Goal: Task Accomplishment & Management: Manage account settings

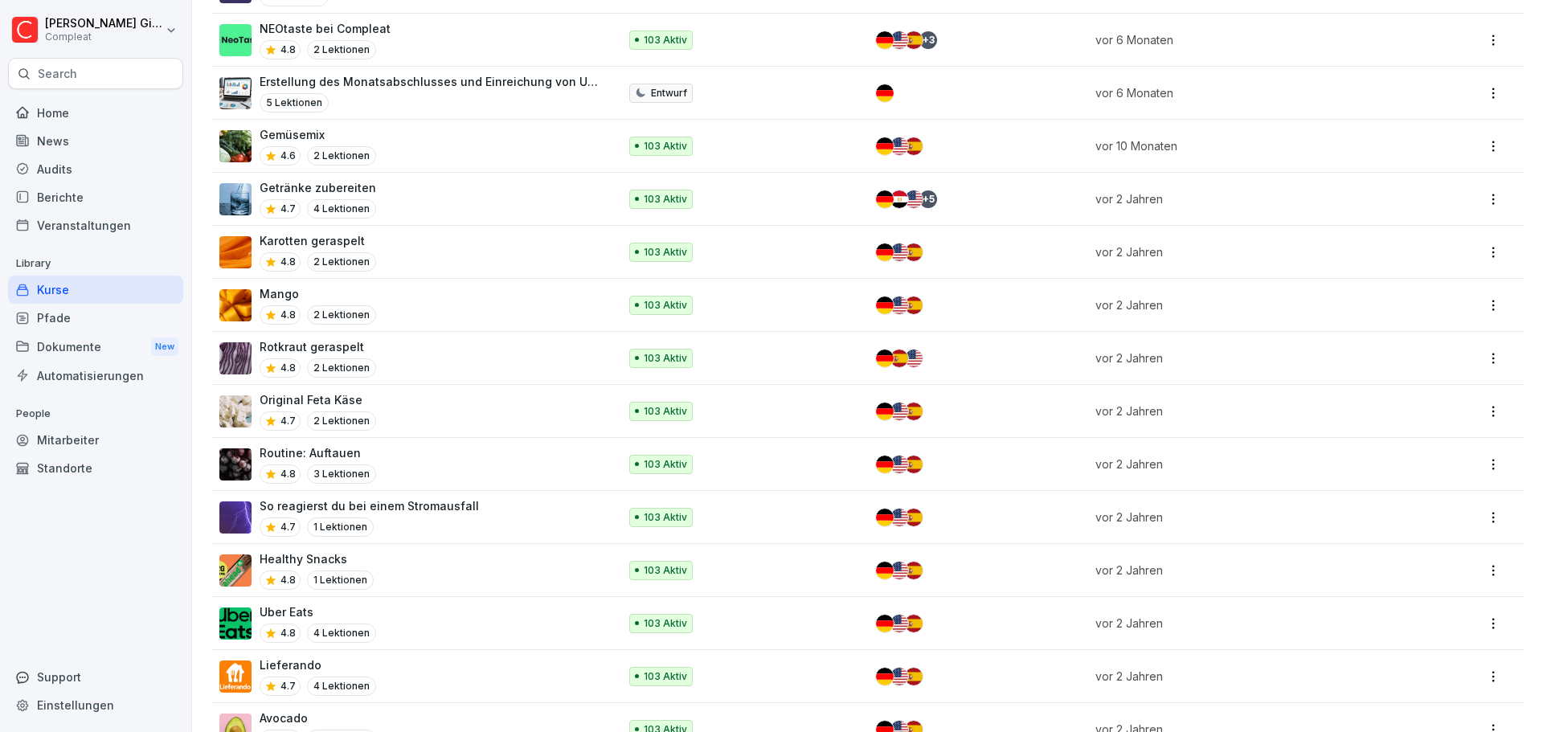
click at [68, 317] on div "Pfade" at bounding box center [95, 318] width 175 height 28
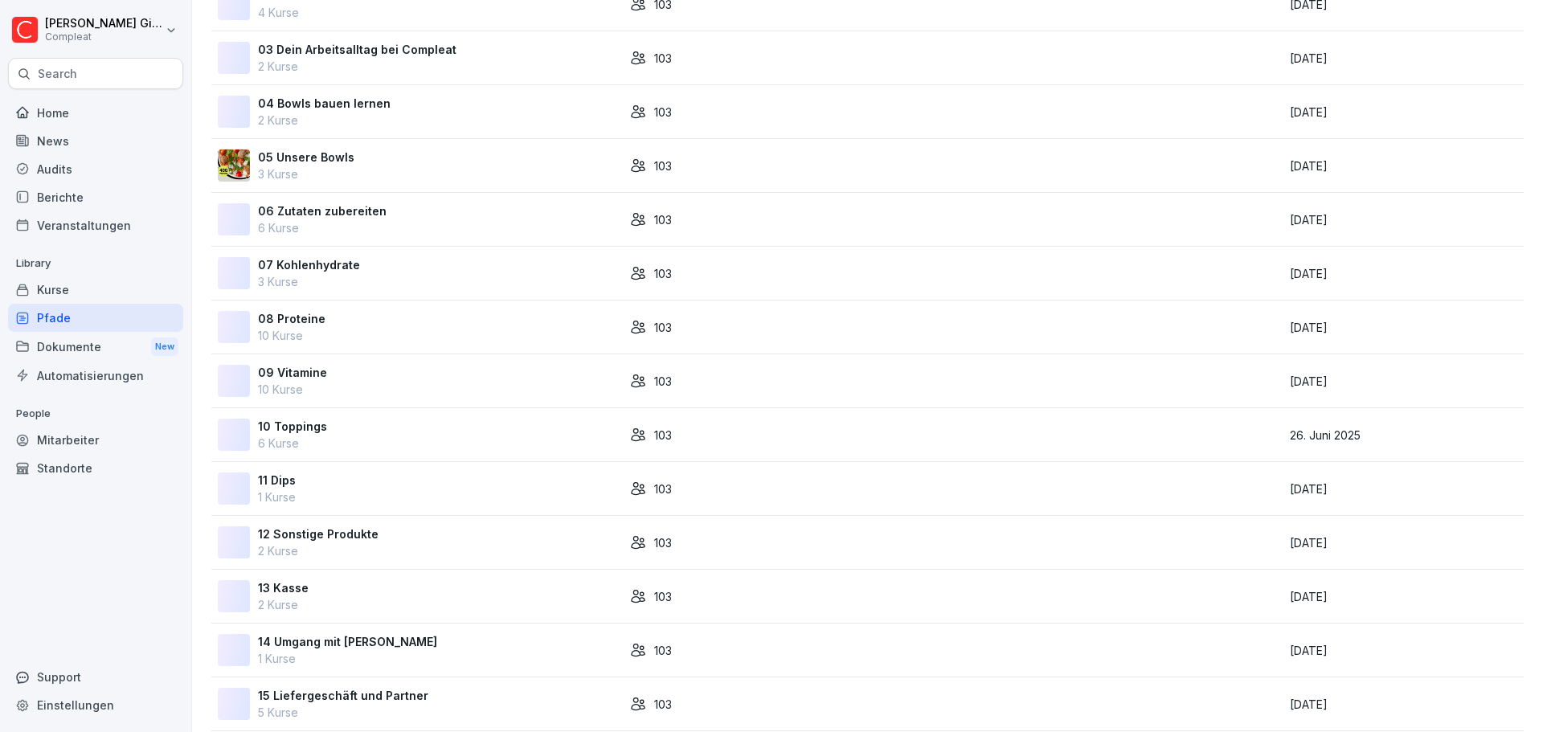
scroll to position [349, 0]
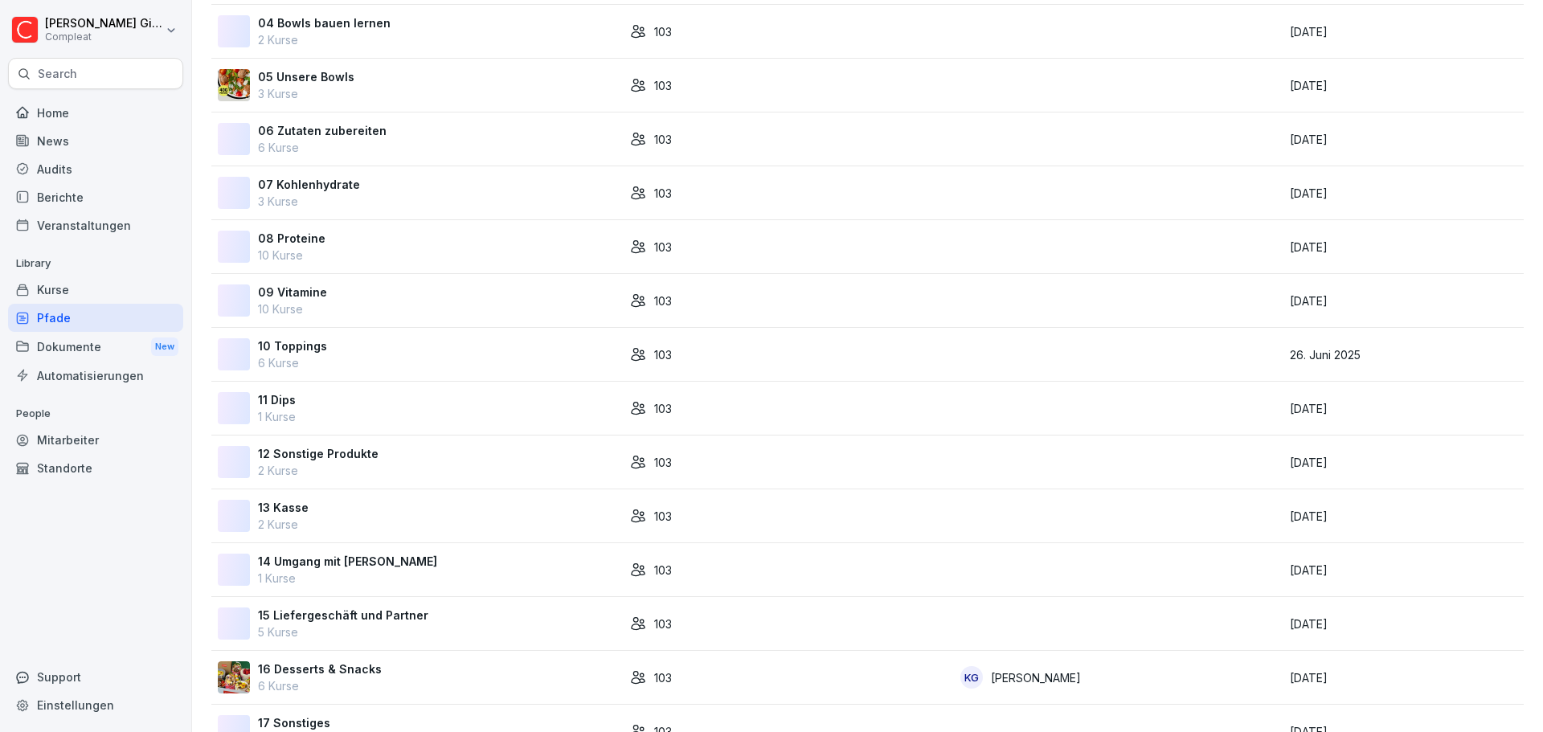
click at [423, 630] on div "15 Liefergeschäft und Partner 5 Kurse" at bounding box center [417, 624] width 399 height 34
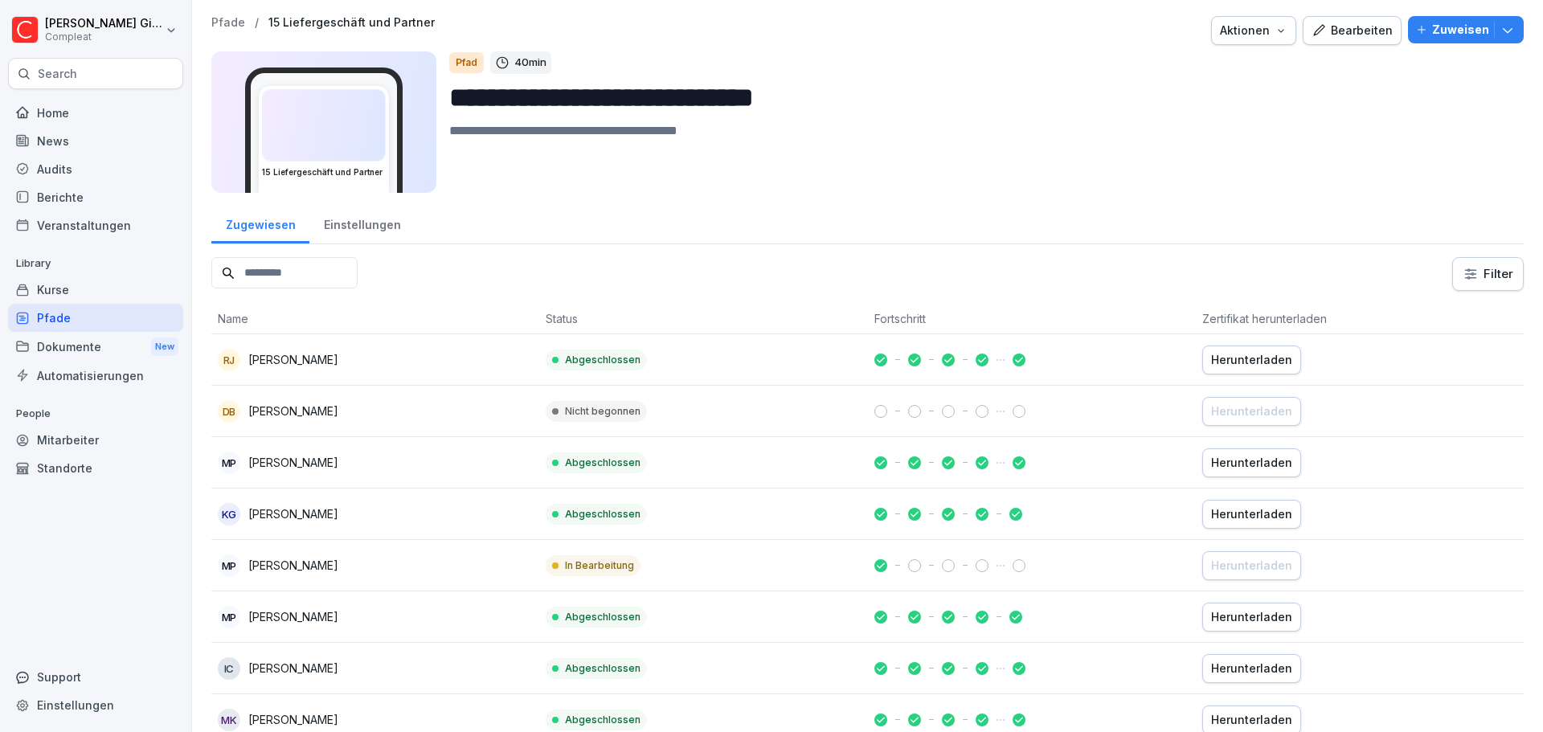
click at [105, 314] on div "Pfade" at bounding box center [95, 318] width 175 height 28
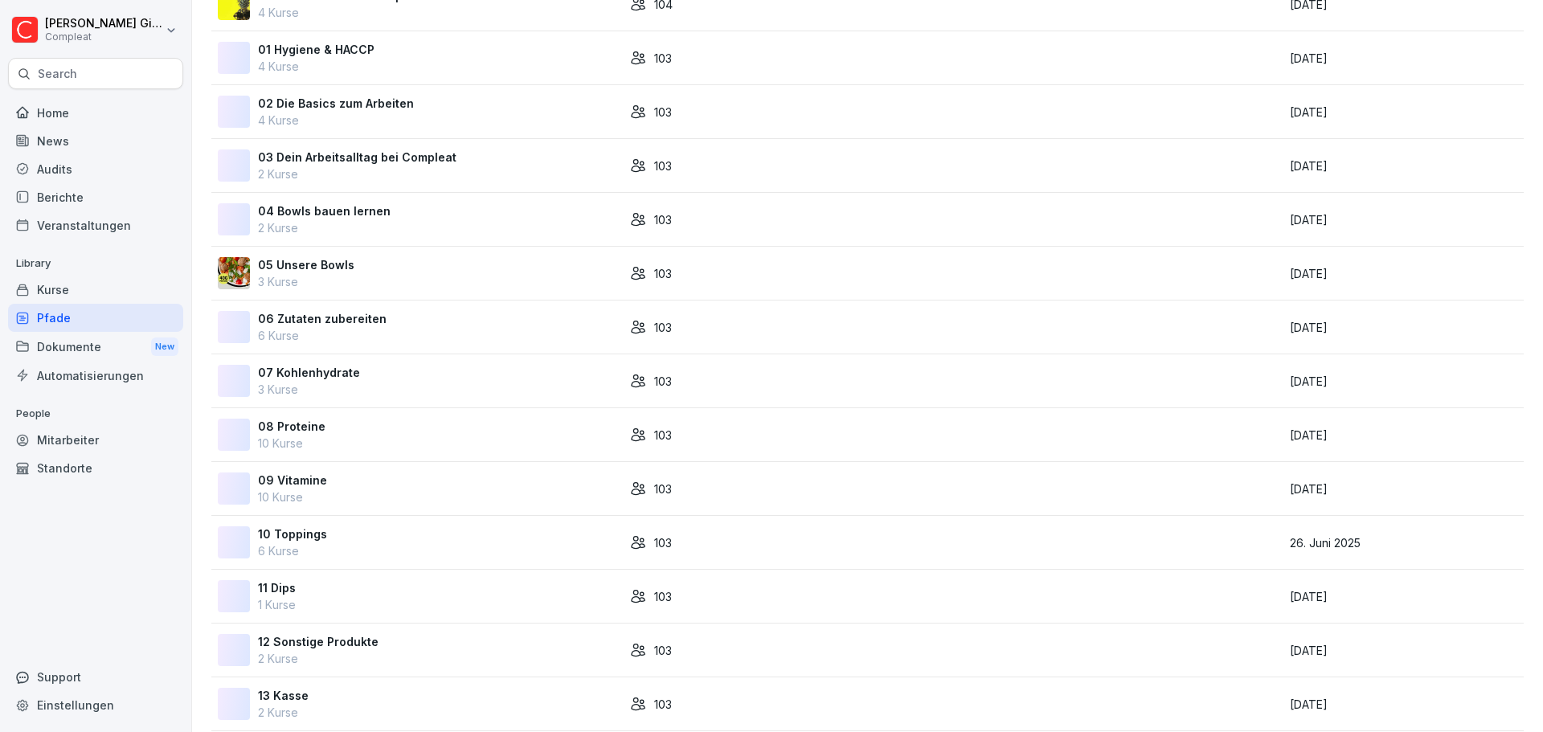
scroll to position [453, 0]
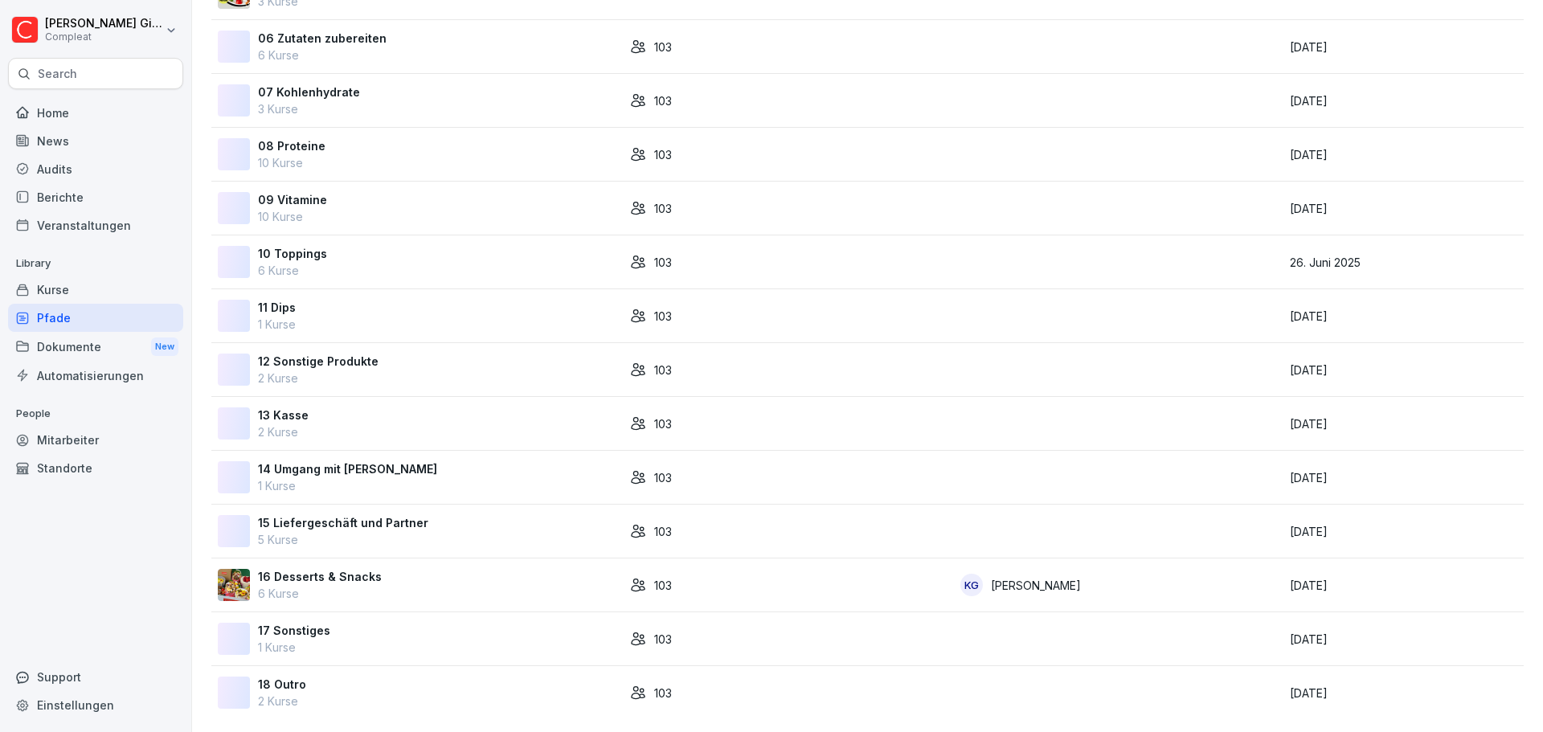
click at [395, 531] on p "5 Kurse" at bounding box center [343, 539] width 170 height 17
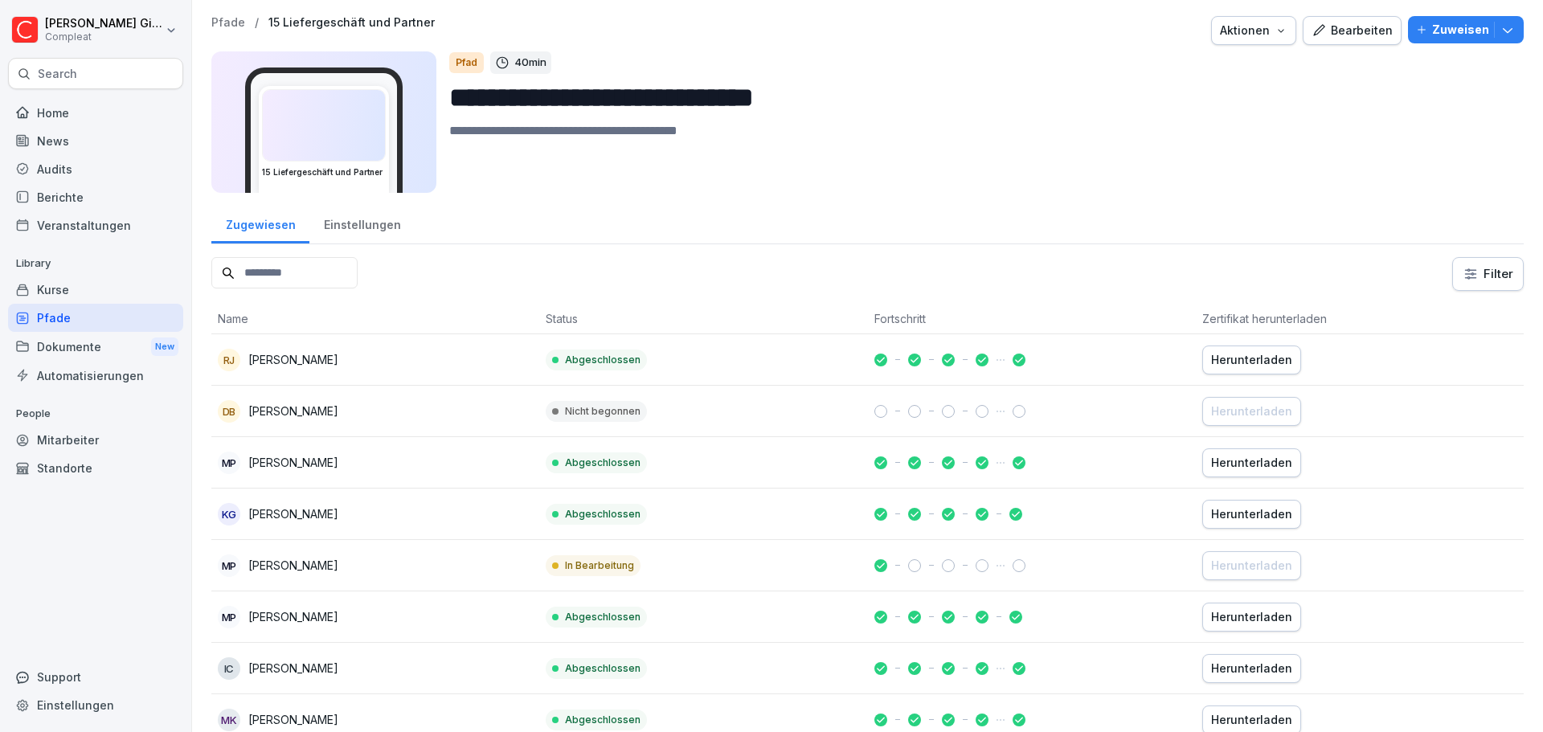
click at [1344, 31] on div "Bearbeiten" at bounding box center [1352, 31] width 81 height 18
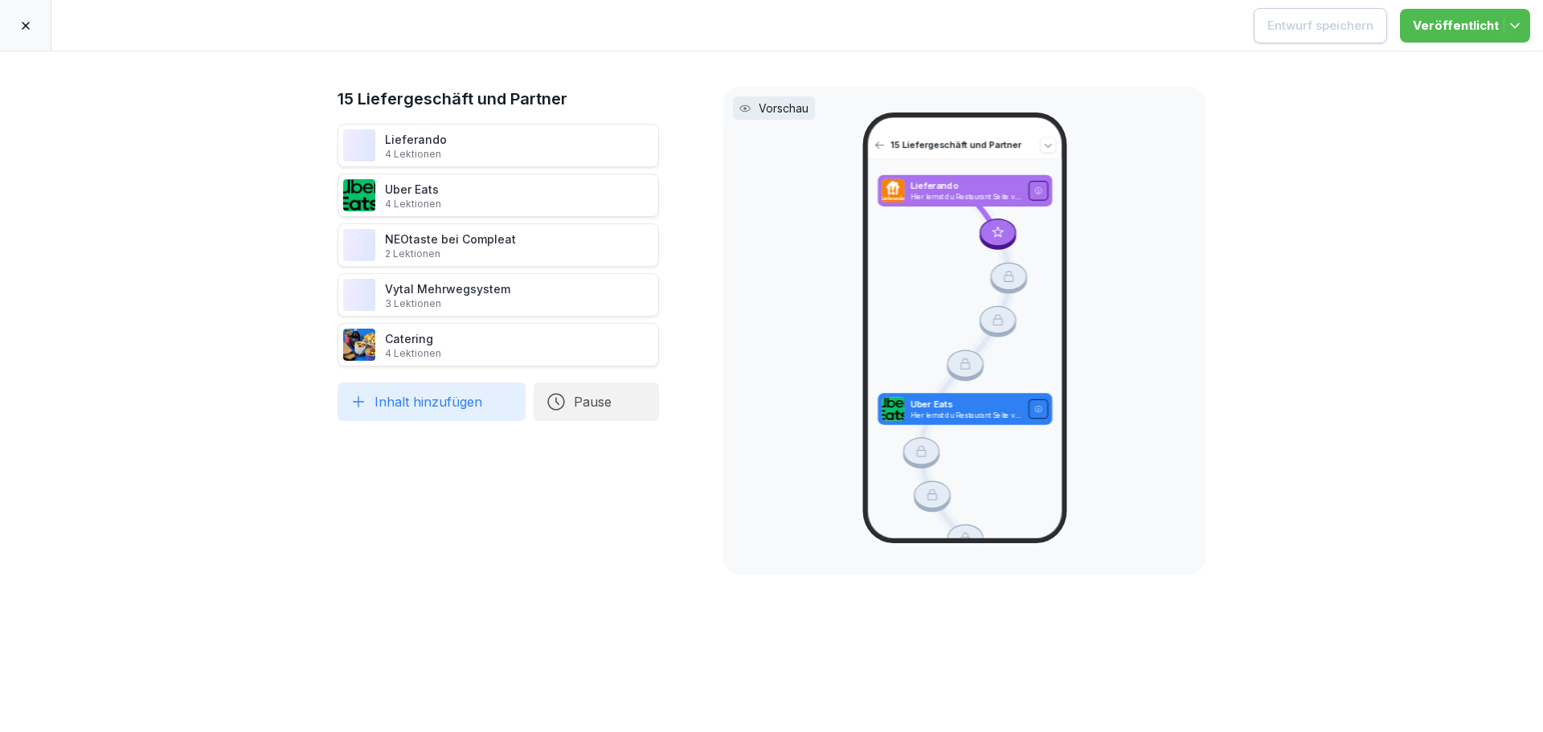
click at [469, 256] on p "2 Lektionen" at bounding box center [450, 254] width 131 height 13
click at [0, 18] on div at bounding box center [25, 25] width 51 height 51
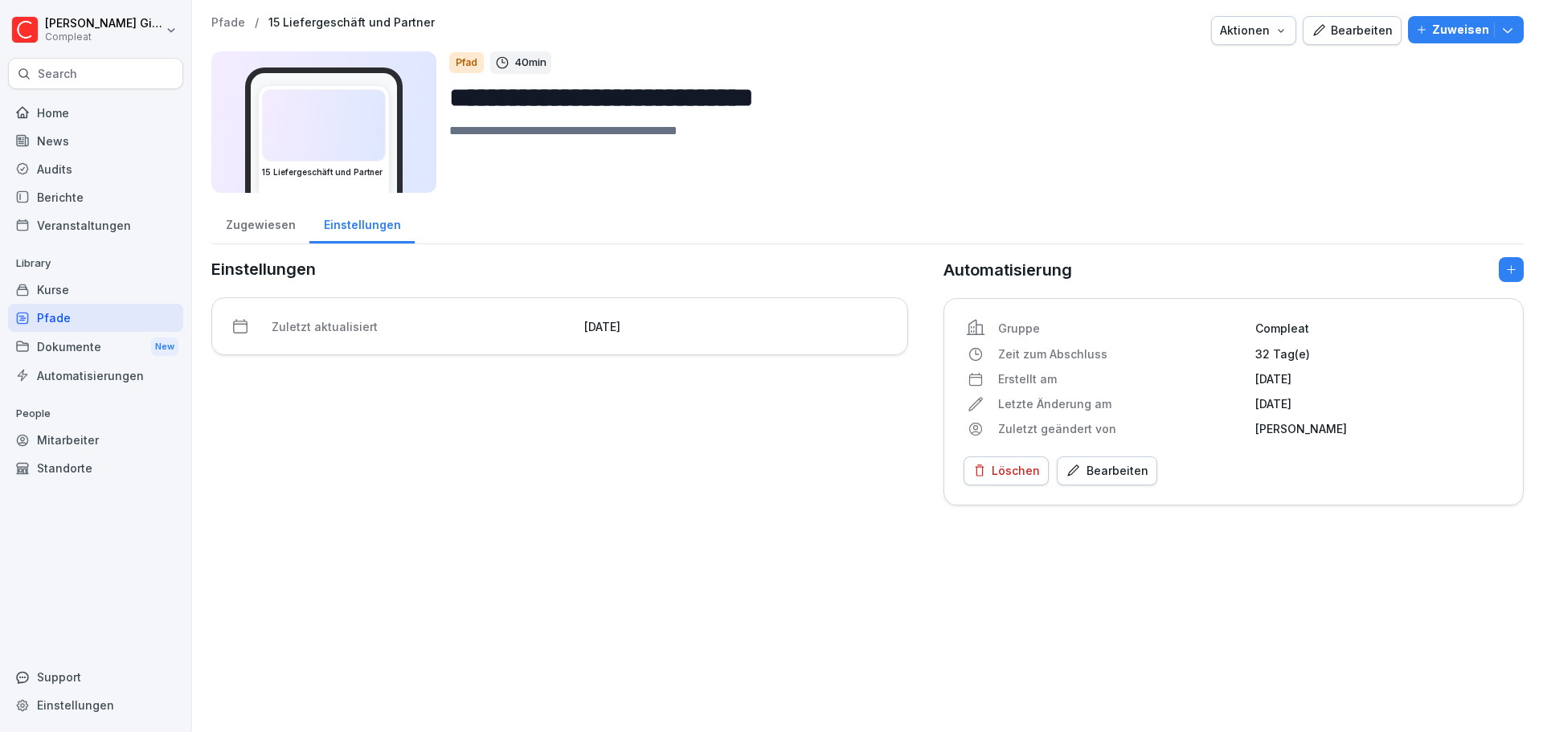
click at [71, 293] on div "Kurse" at bounding box center [95, 290] width 175 height 28
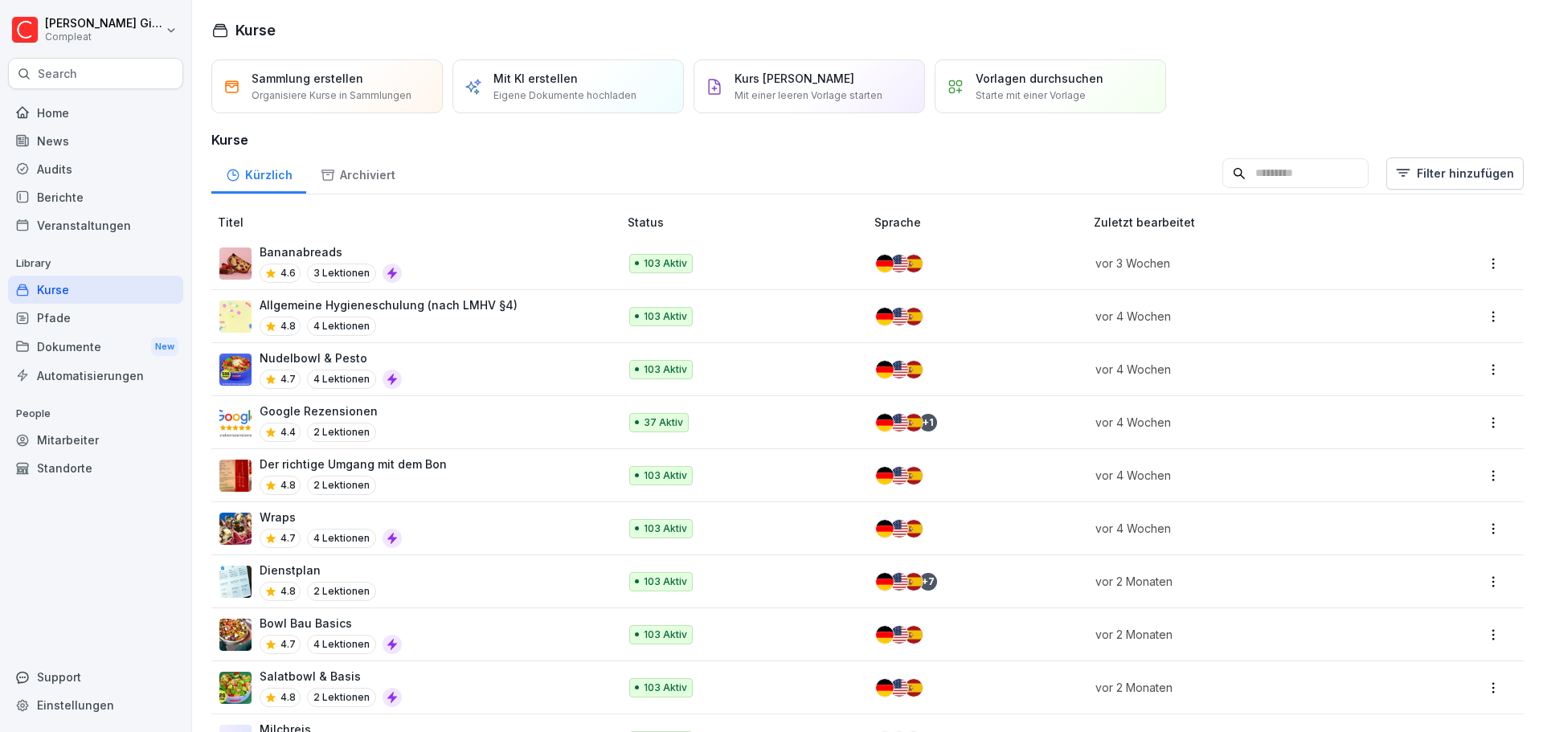
click at [1241, 159] on input at bounding box center [1296, 173] width 146 height 31
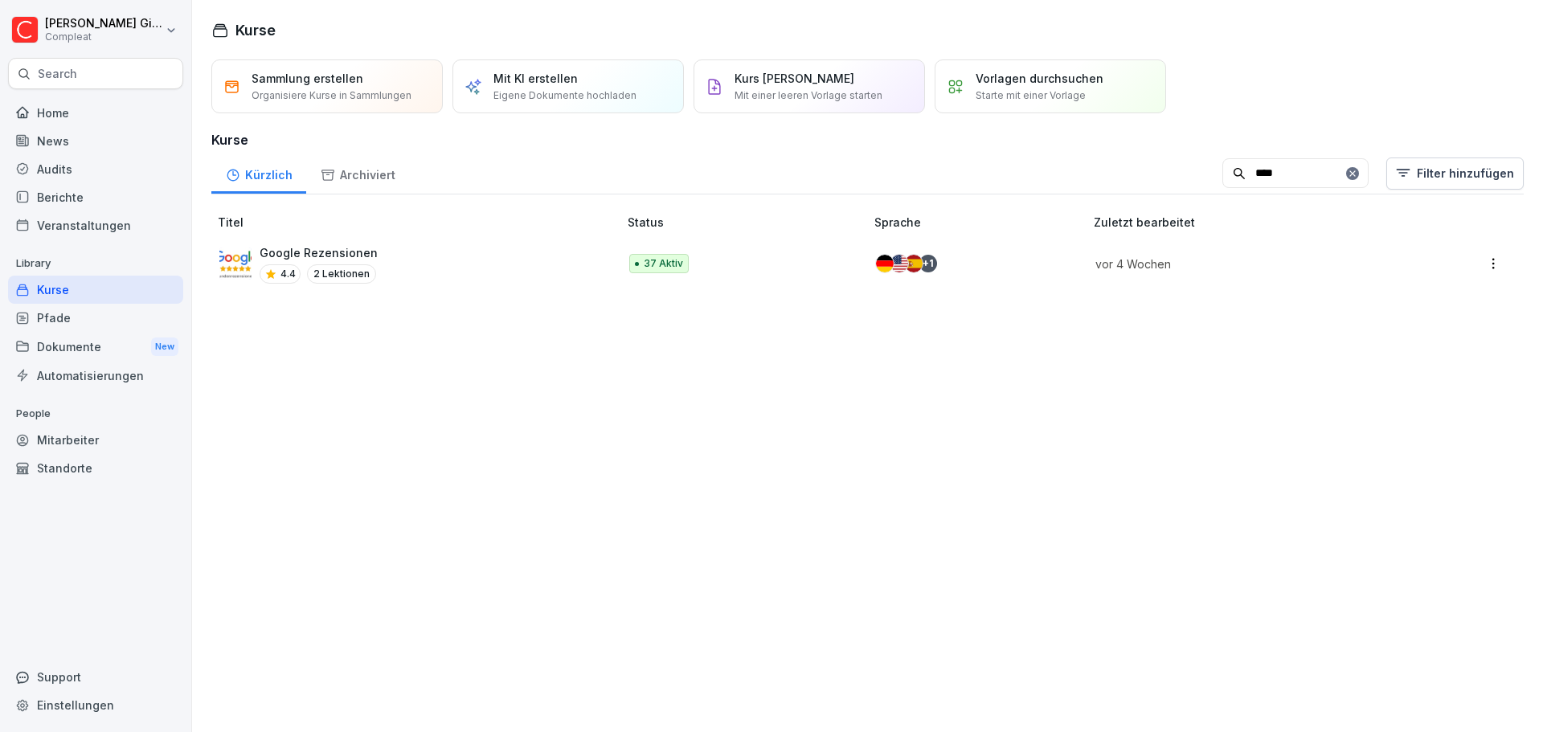
type input "****"
click at [535, 271] on div "Google Rezensionen 4.4 2 Lektionen" at bounding box center [410, 263] width 383 height 39
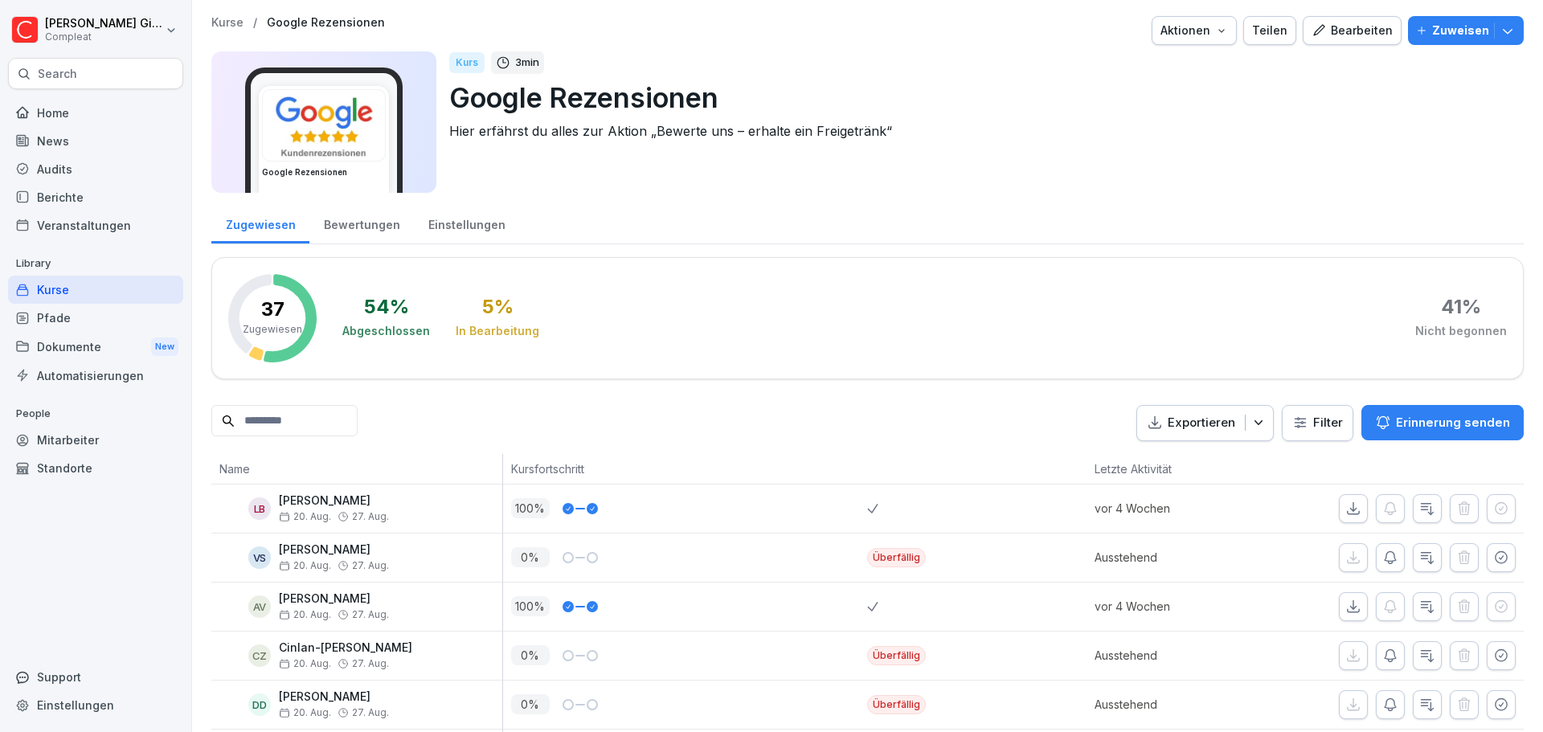
click at [1357, 20] on button "Bearbeiten" at bounding box center [1352, 30] width 99 height 29
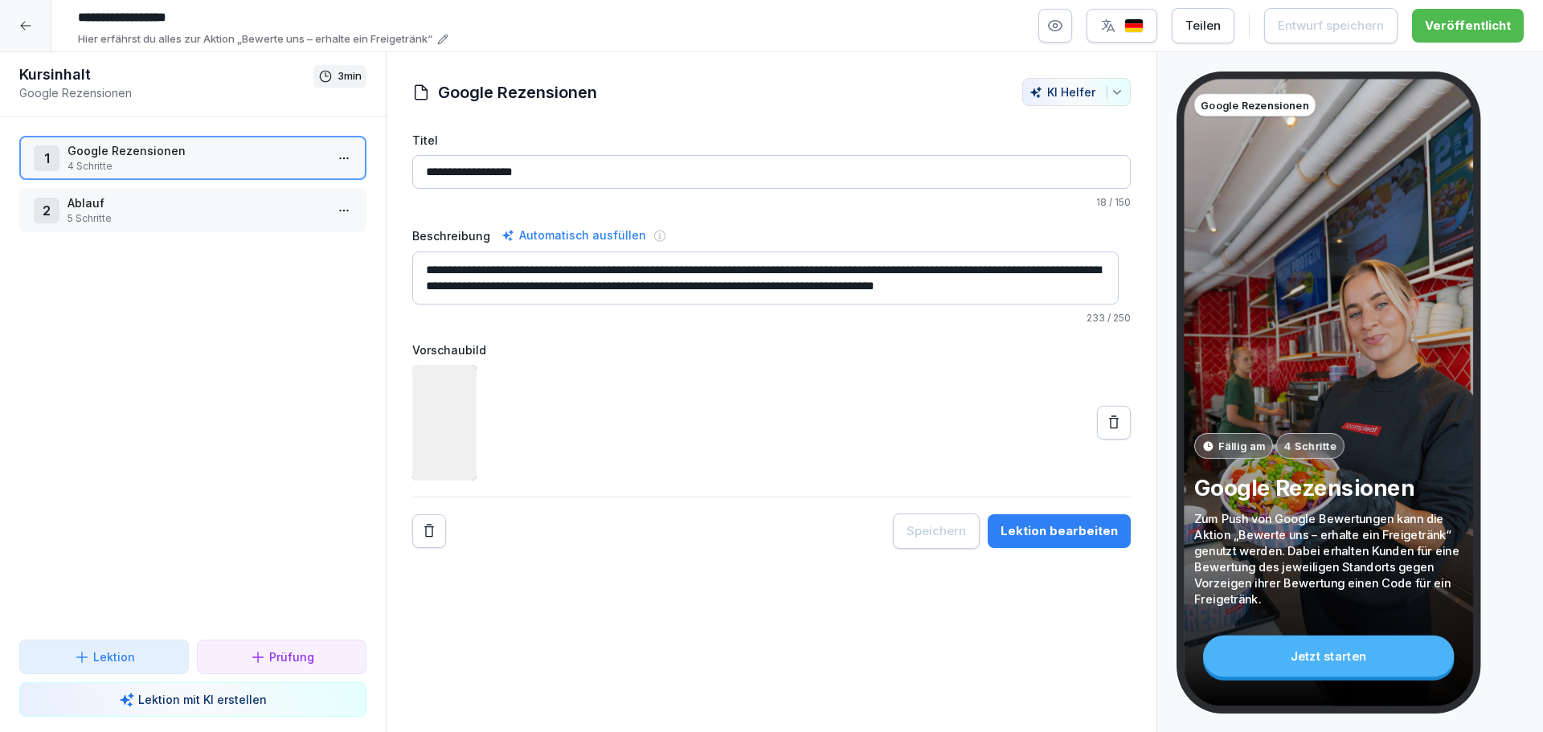
click at [228, 220] on p "5 Schritte" at bounding box center [196, 218] width 257 height 14
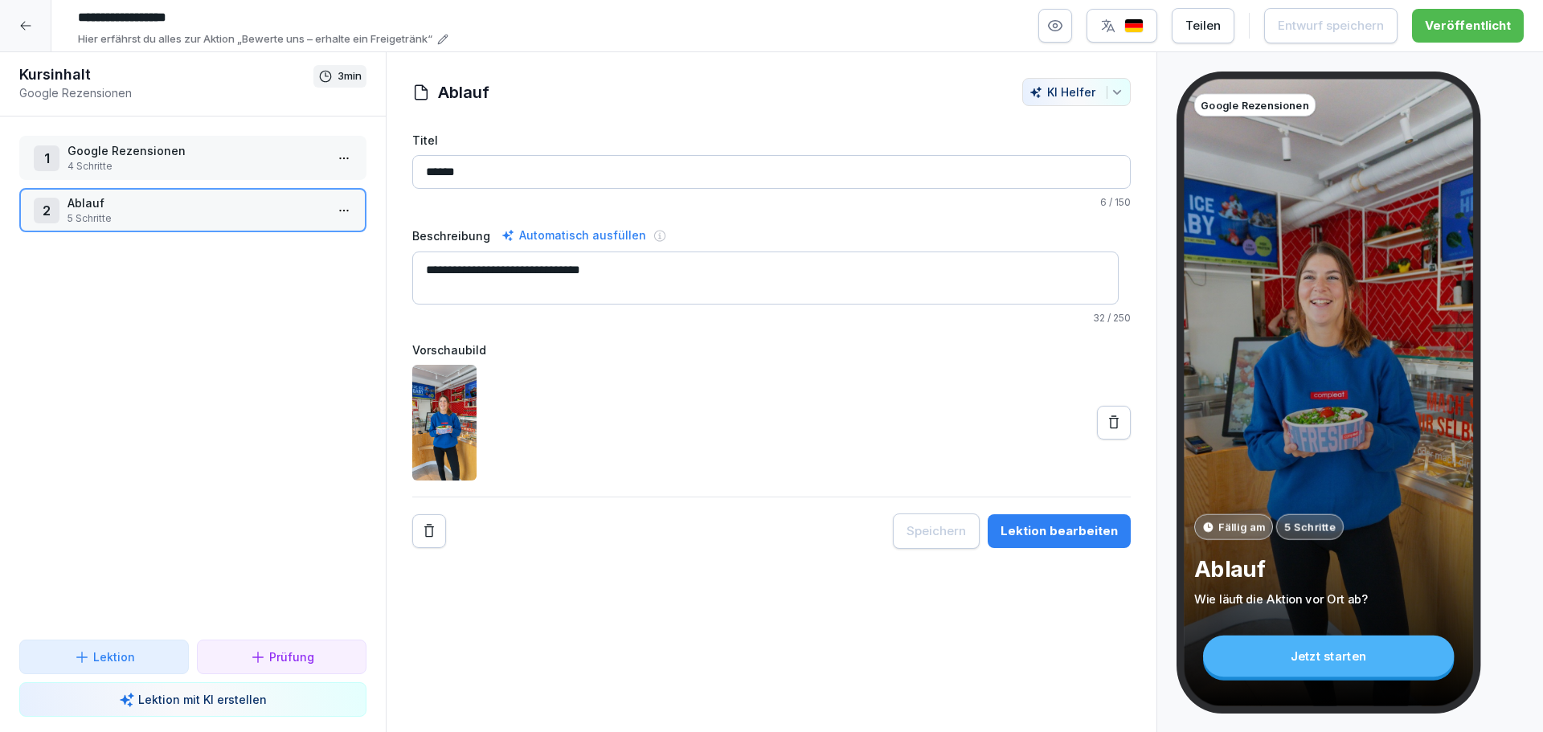
click at [197, 171] on p "4 Schritte" at bounding box center [196, 166] width 257 height 14
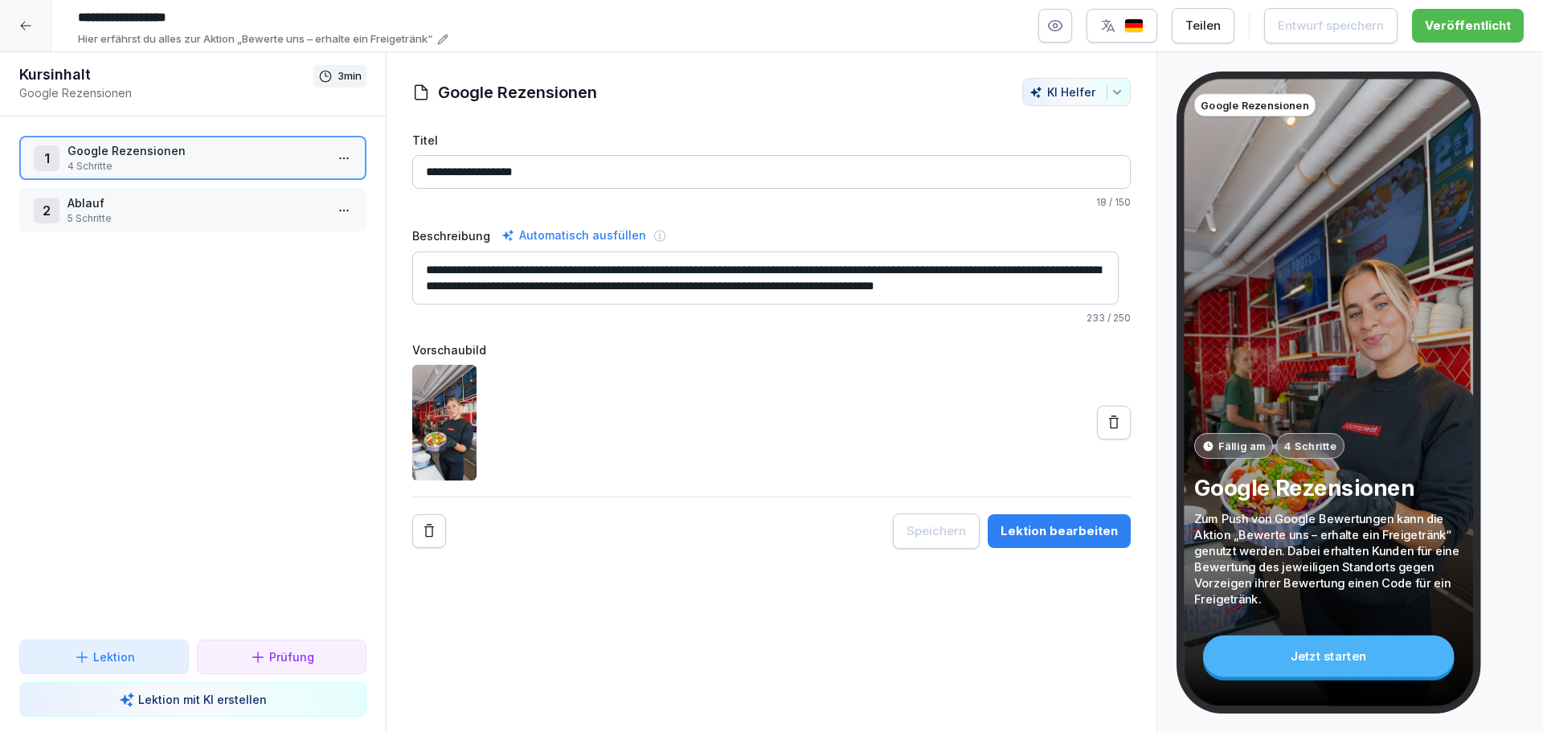
scroll to position [16, 0]
click at [33, 14] on div at bounding box center [25, 25] width 51 height 51
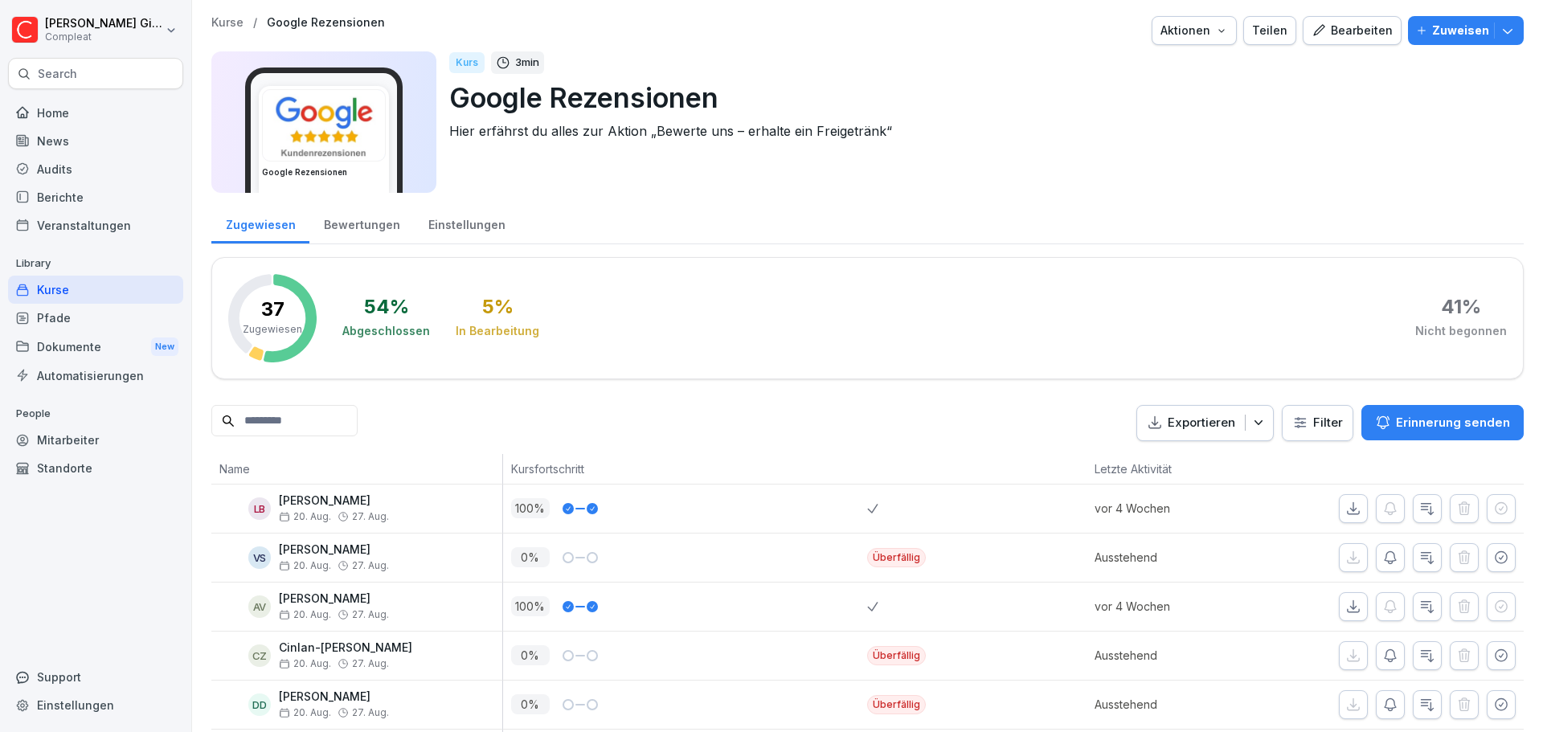
click at [1197, 31] on div "Aktionen" at bounding box center [1195, 31] width 68 height 18
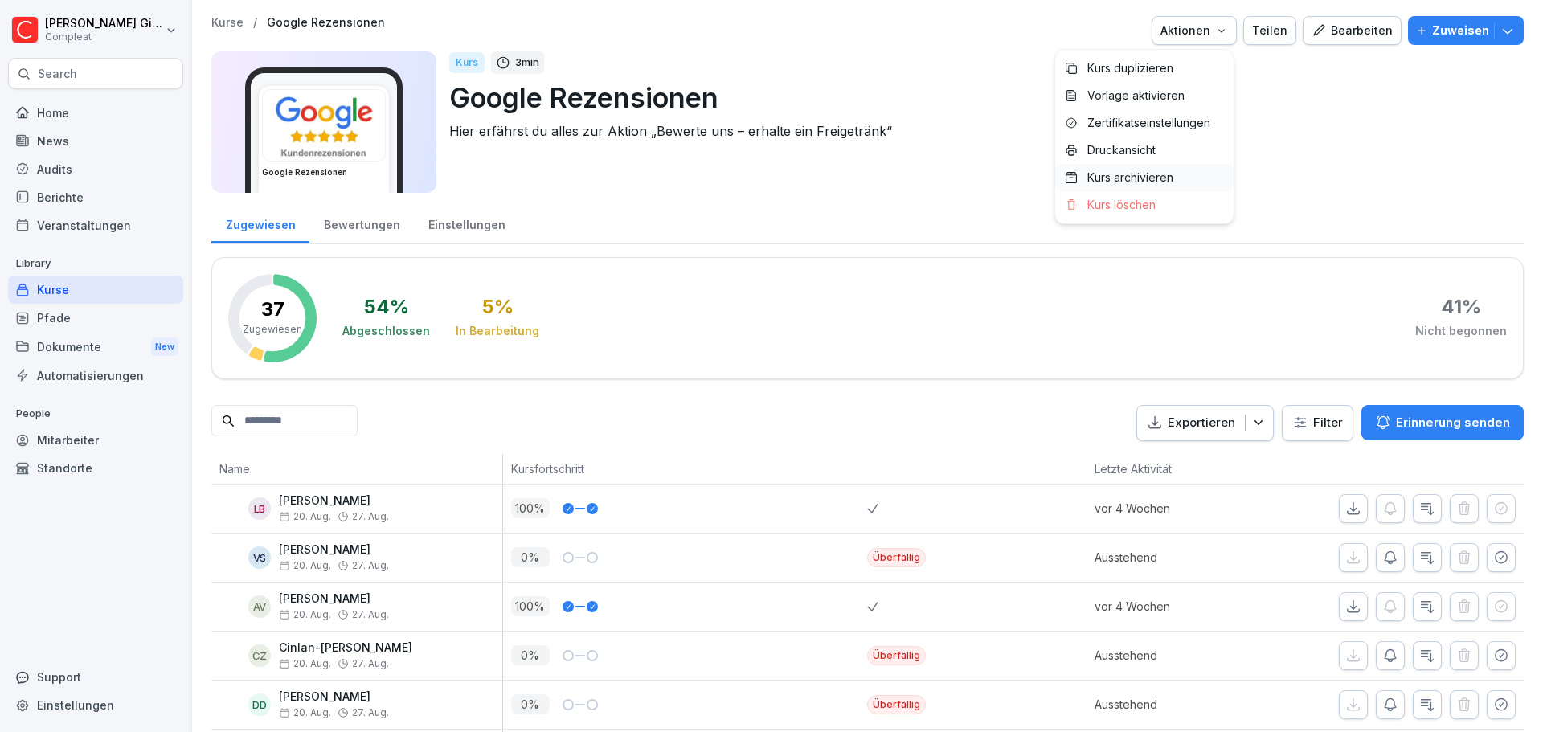
click at [1129, 173] on p "Kurs archivieren" at bounding box center [1130, 177] width 86 height 14
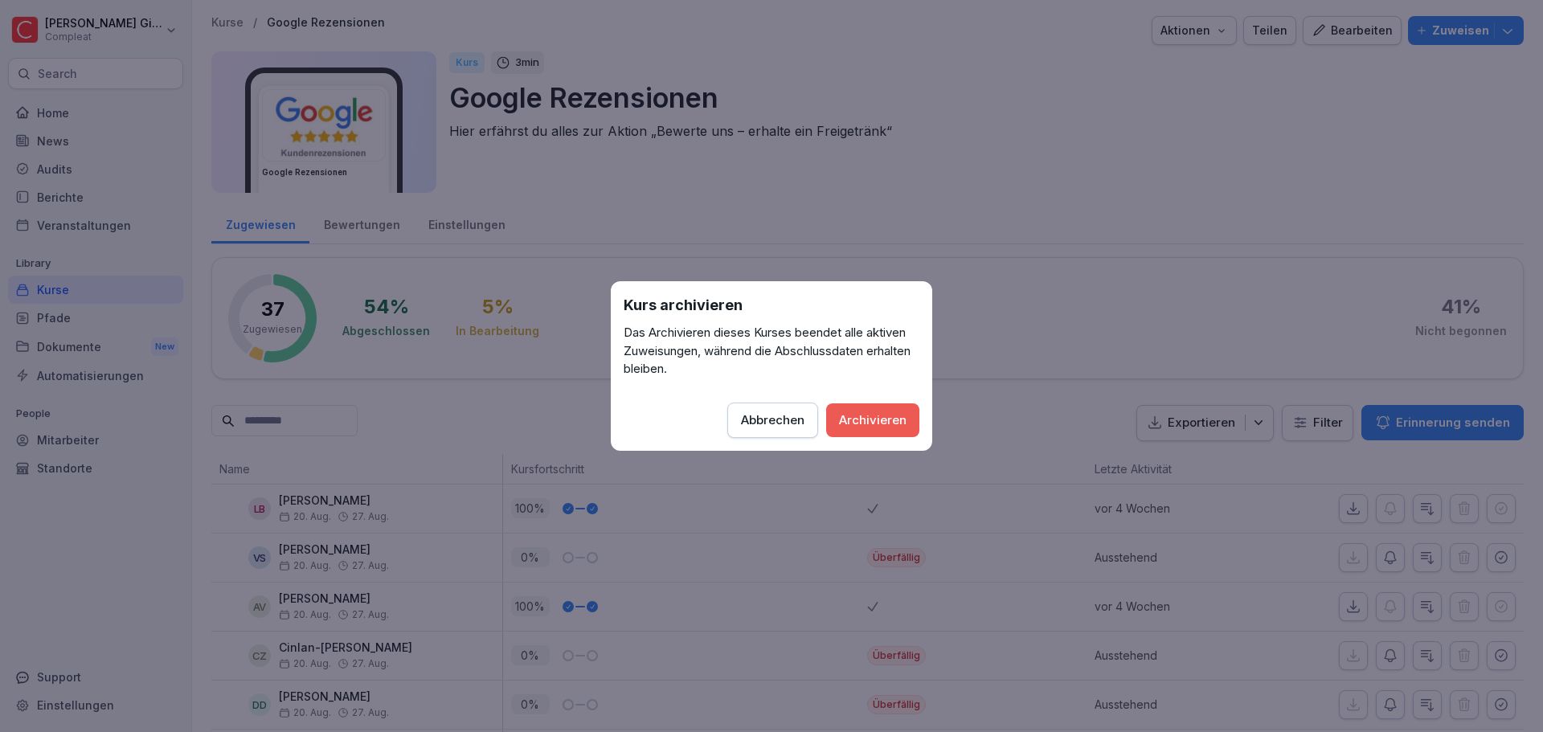
click at [880, 408] on button "Archivieren" at bounding box center [872, 420] width 93 height 34
click at [872, 416] on div "Archivieren" at bounding box center [873, 421] width 68 height 18
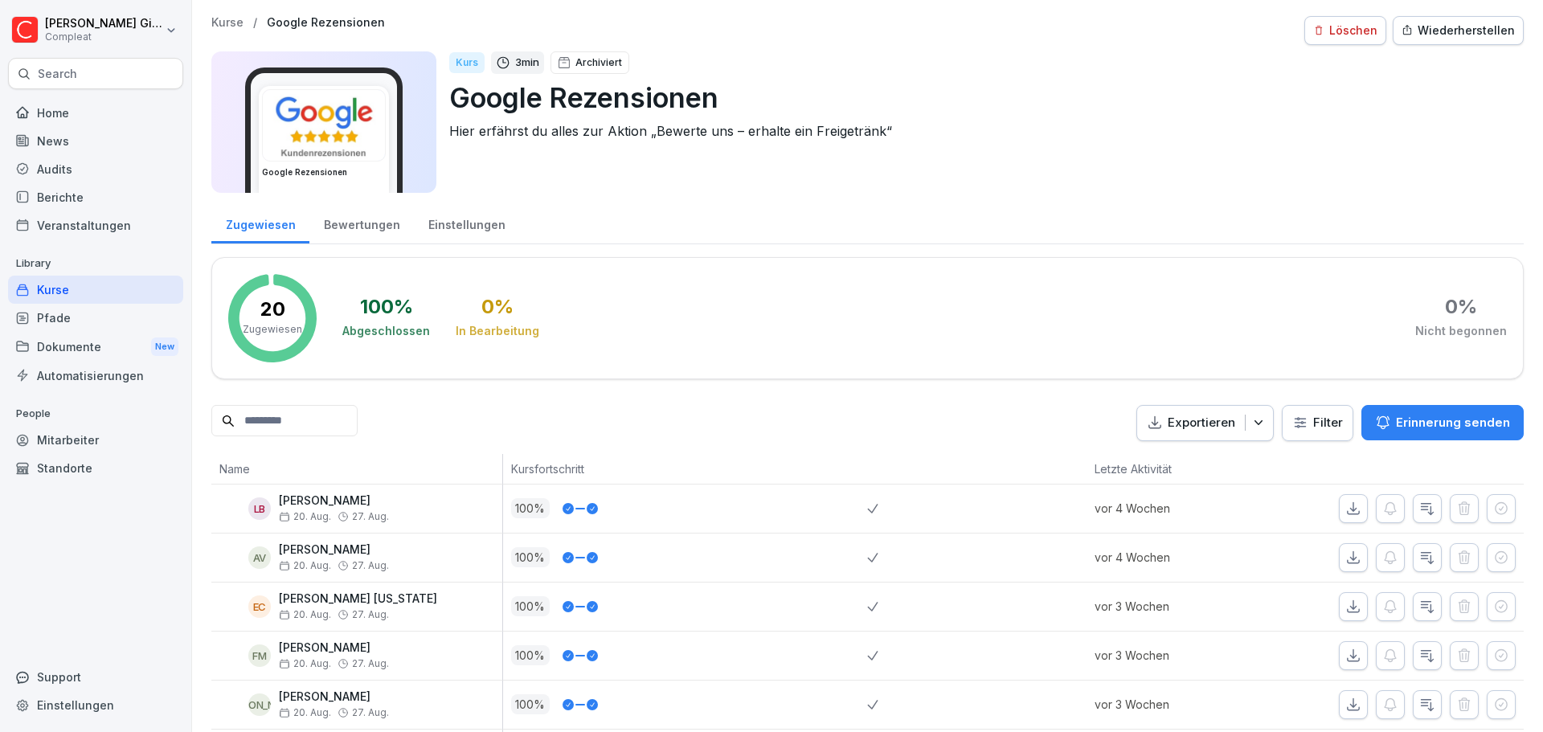
click at [86, 292] on div "Kurse" at bounding box center [95, 290] width 175 height 28
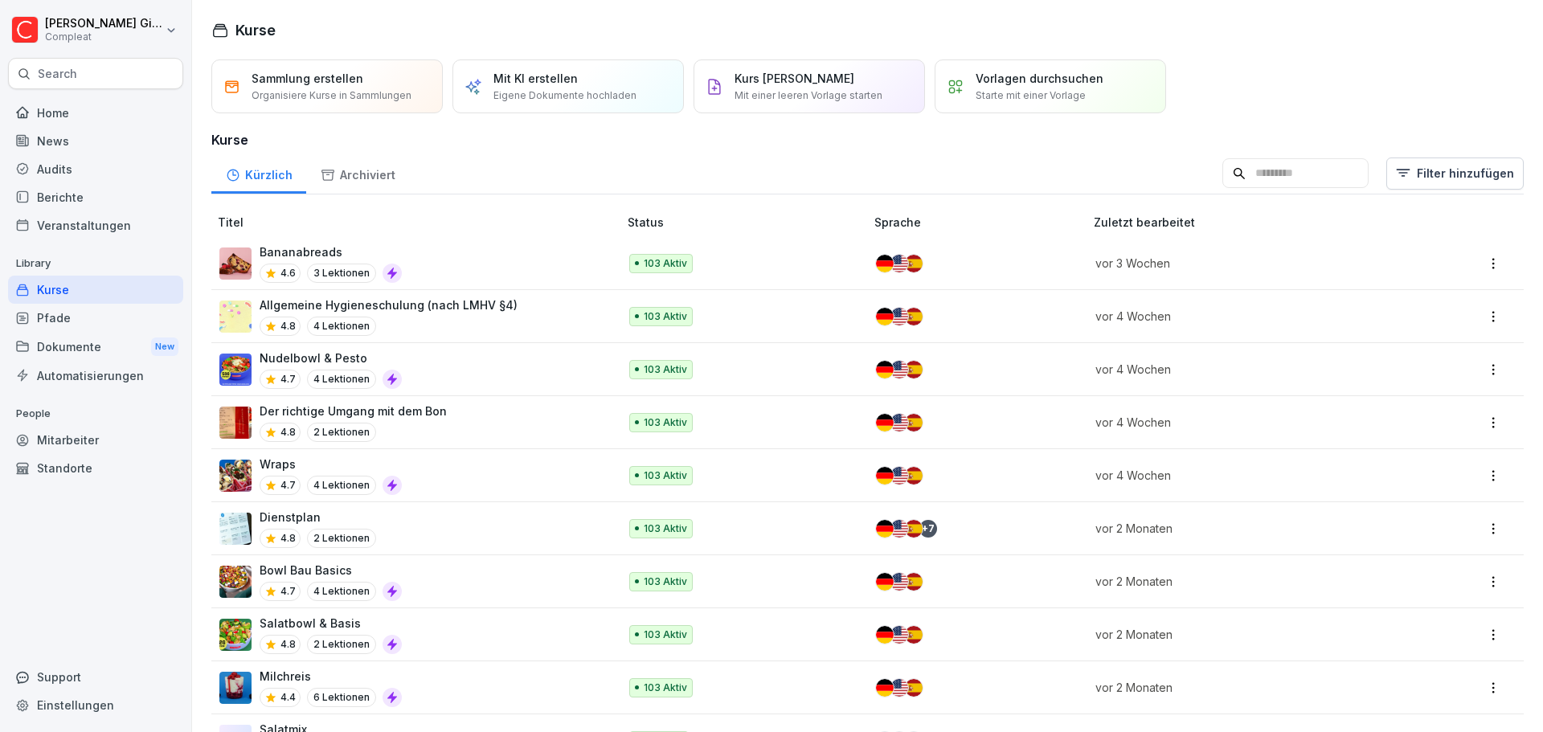
click at [96, 121] on div "Home" at bounding box center [95, 113] width 175 height 28
